Goal: Navigation & Orientation: Find specific page/section

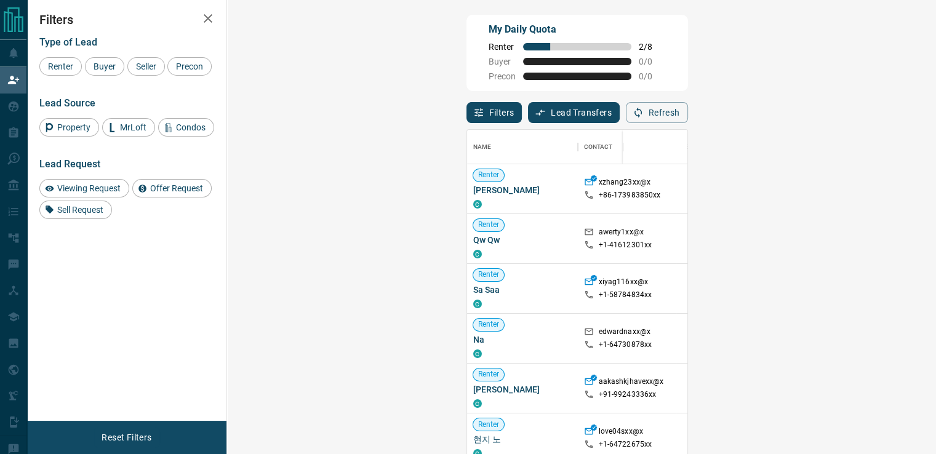
scroll to position [334, 673]
click at [467, 106] on div "Filters Lead Transfers 0" at bounding box center [543, 112] width 153 height 21
click at [467, 115] on button "Filters" at bounding box center [495, 112] width 56 height 21
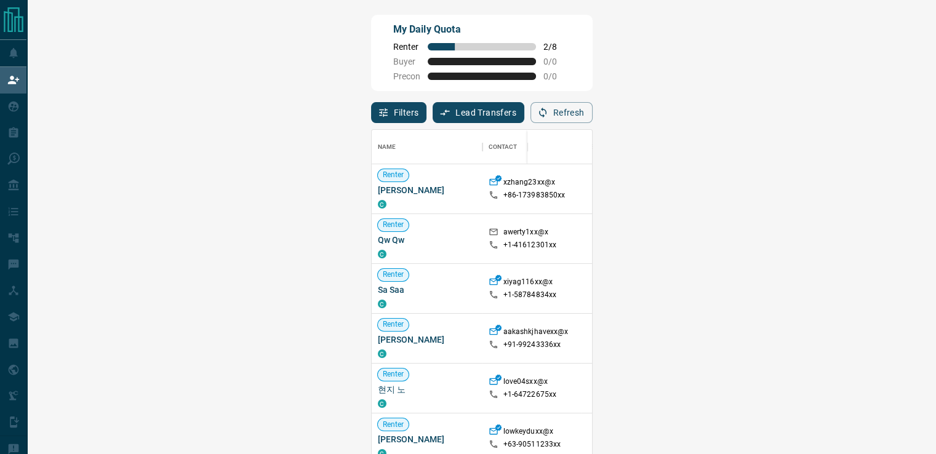
scroll to position [334, 864]
click at [371, 111] on button "Filters" at bounding box center [399, 112] width 56 height 21
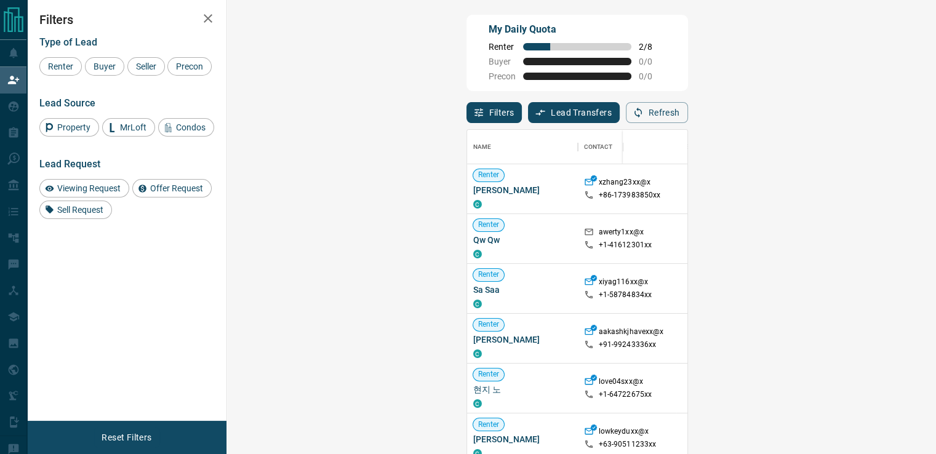
scroll to position [334, 673]
click at [94, 191] on span "Viewing Request" at bounding box center [89, 188] width 72 height 10
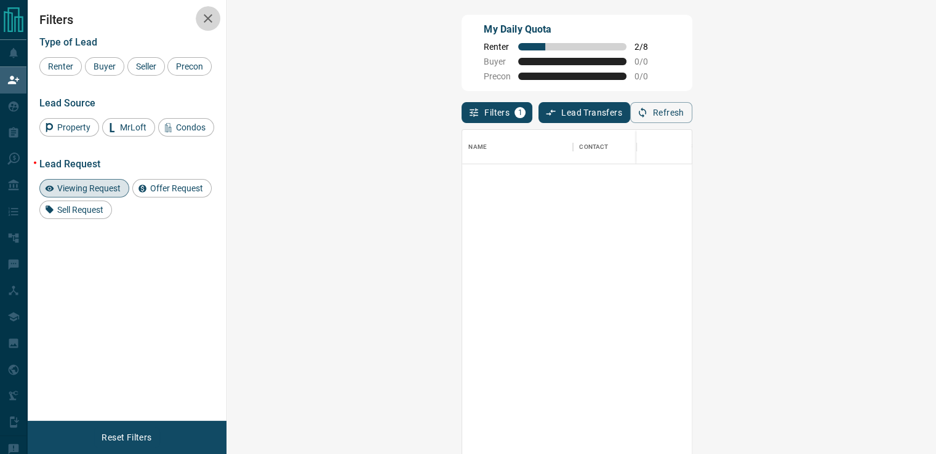
click at [202, 11] on icon "button" at bounding box center [208, 18] width 15 height 15
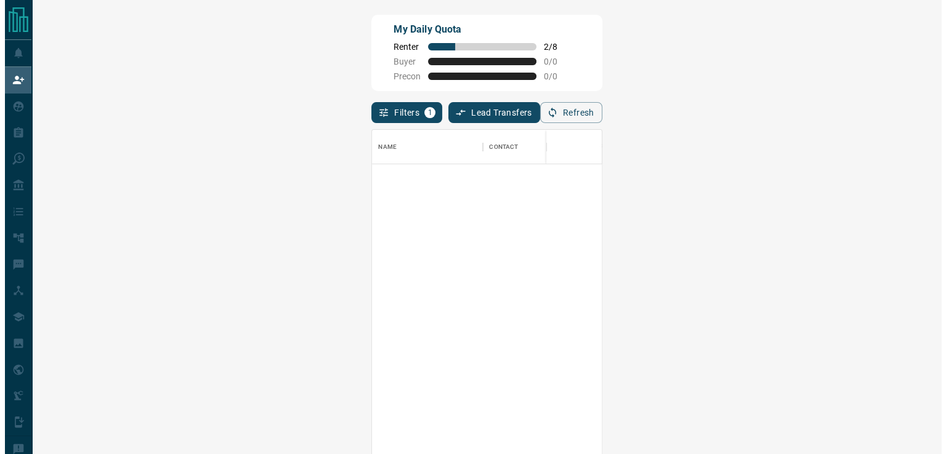
scroll to position [334, 864]
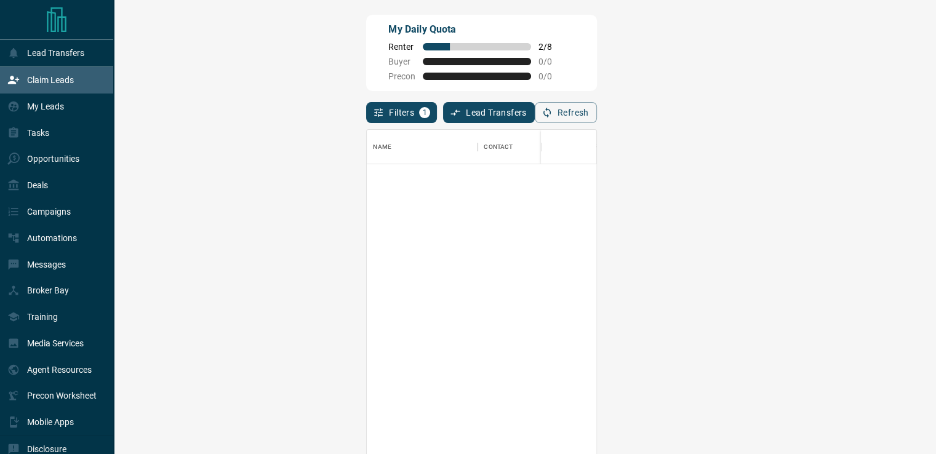
click at [39, 97] on div "My Leads" at bounding box center [35, 107] width 57 height 20
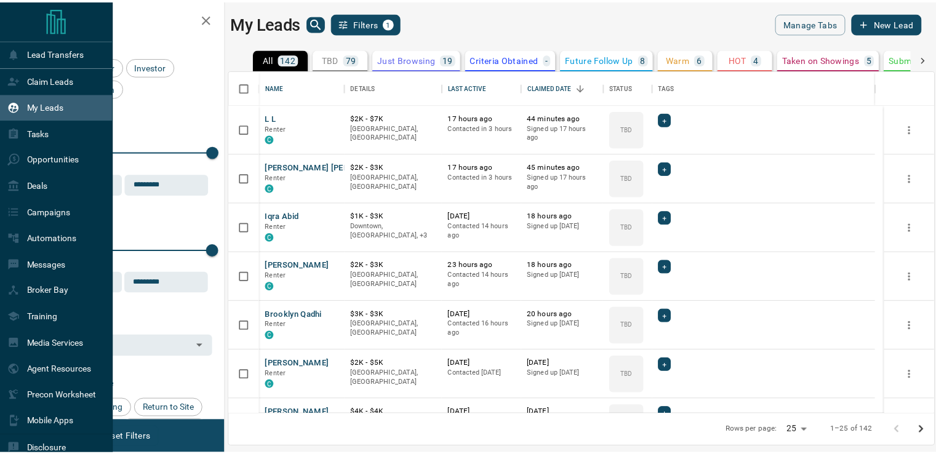
scroll to position [335, 704]
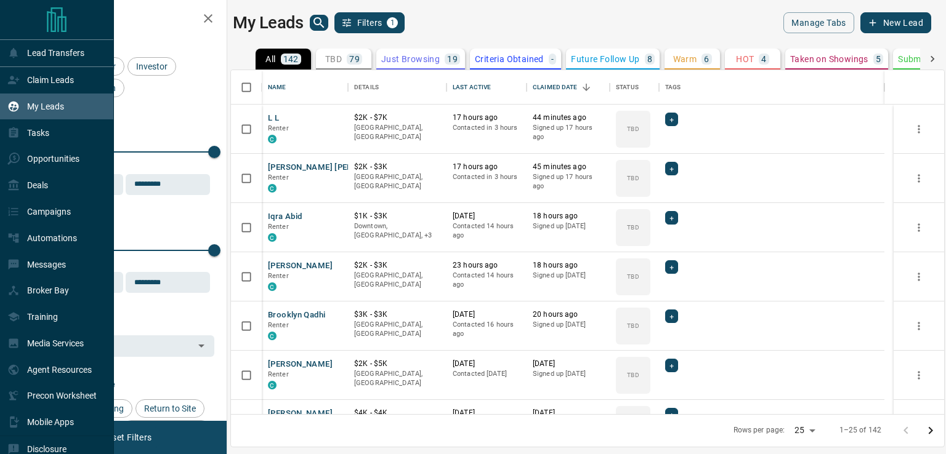
click at [18, 83] on icon at bounding box center [13, 80] width 12 height 12
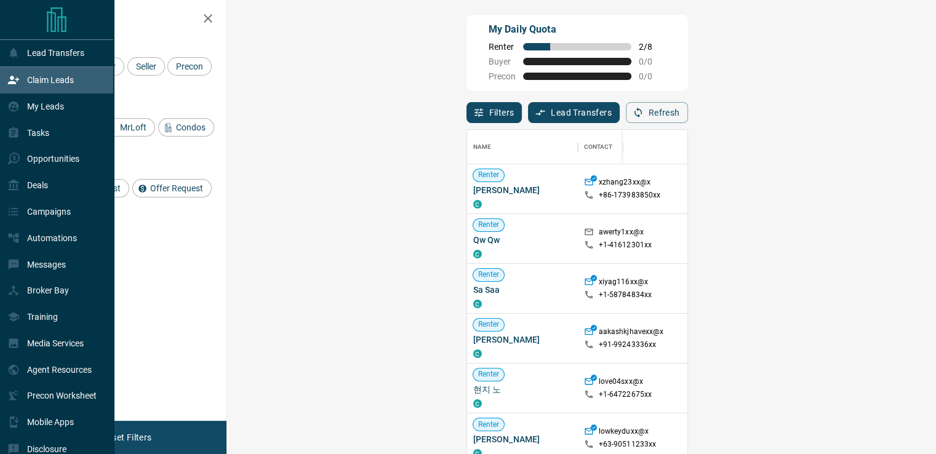
scroll to position [334, 673]
